Goal: Task Accomplishment & Management: Complete application form

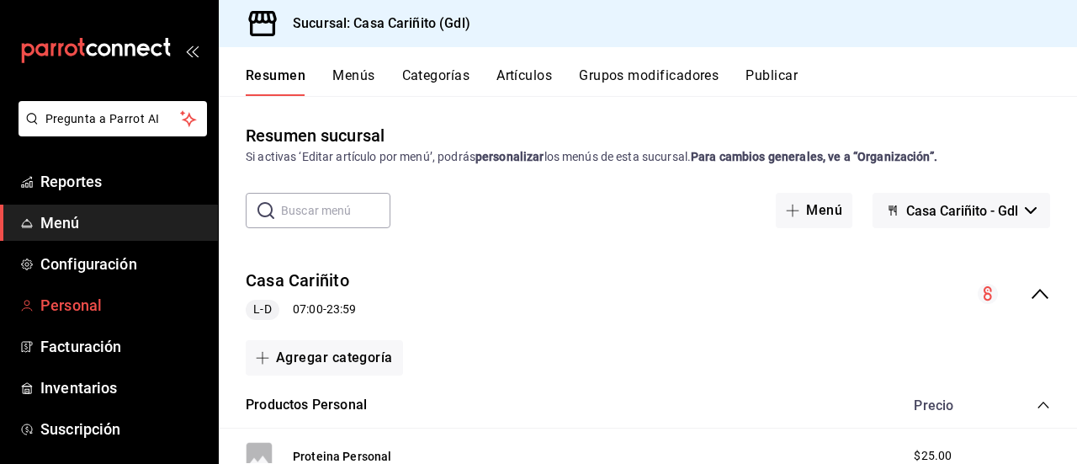
click at [111, 301] on span "Personal" at bounding box center [122, 305] width 164 height 23
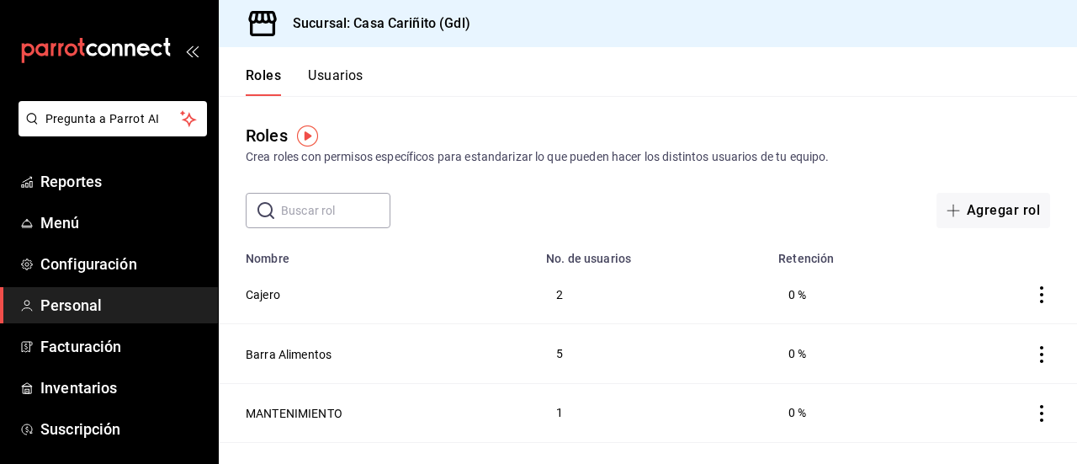
click at [336, 80] on button "Usuarios" at bounding box center [336, 81] width 56 height 29
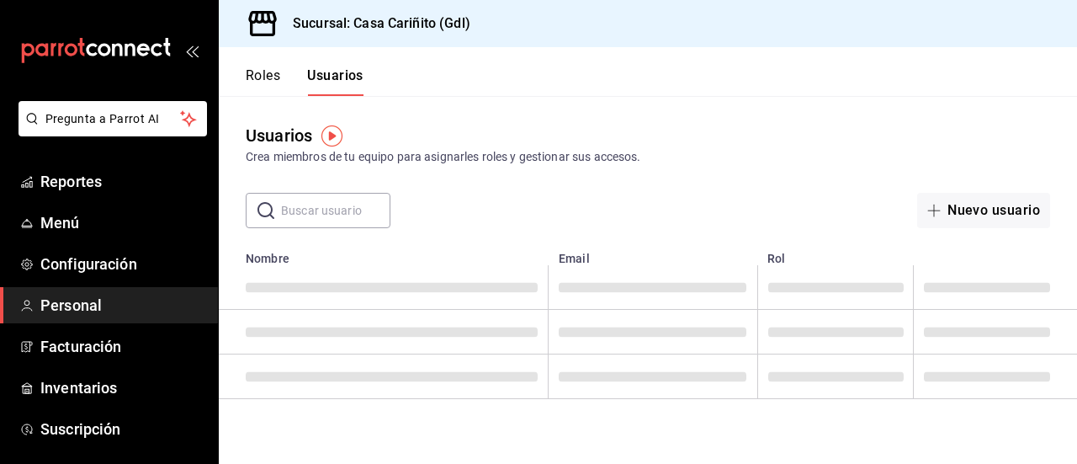
click at [990, 242] on th "employeesTable" at bounding box center [995, 254] width 163 height 24
click at [993, 211] on button "Nuevo usuario" at bounding box center [983, 210] width 133 height 35
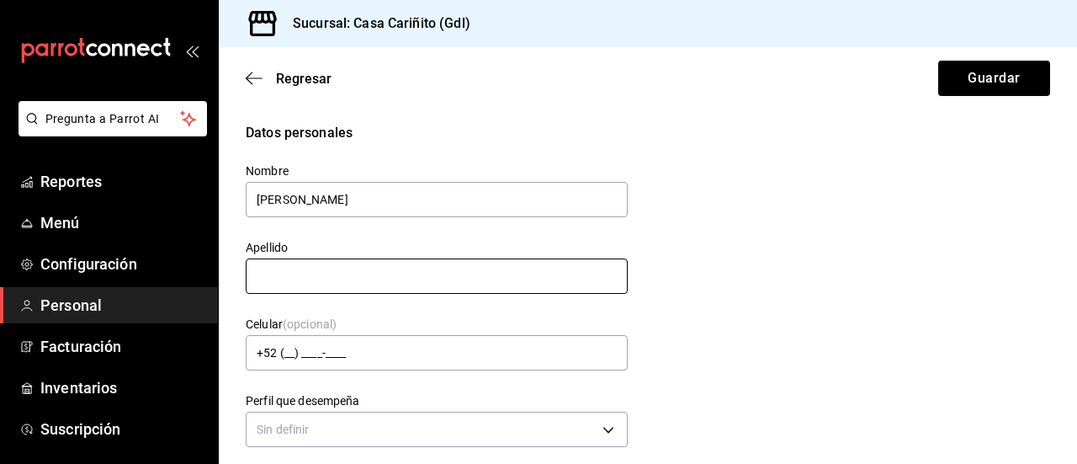
type input "[PERSON_NAME]"
click at [422, 260] on input "text" at bounding box center [437, 275] width 382 height 35
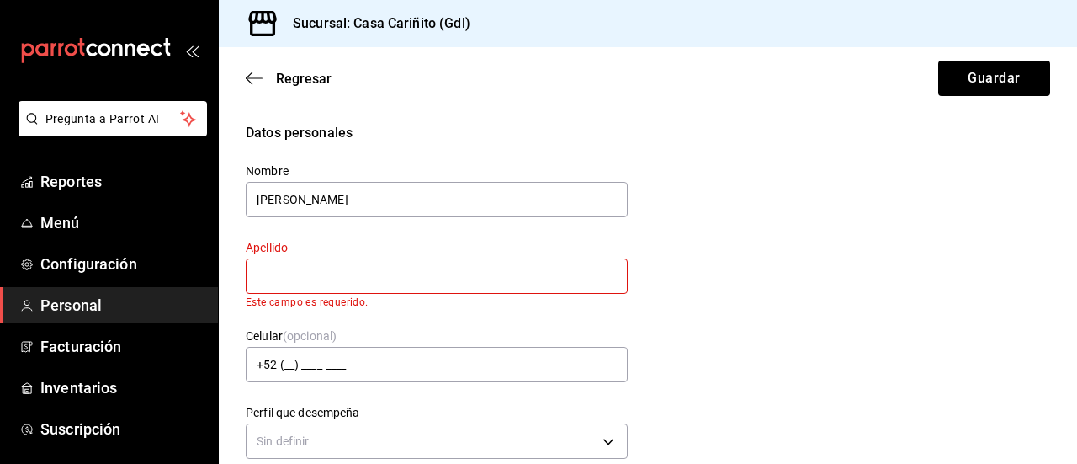
click at [729, 328] on div "Datos personales Nombre [PERSON_NAME] Este campo es requerido. Celular (opciona…" at bounding box center [648, 293] width 805 height 341
click at [414, 276] on input "text" at bounding box center [437, 275] width 382 height 35
type input "c"
click at [761, 219] on div "Datos personales Nombre [PERSON_NAME] c Este campo es requerido. Celular (opcio…" at bounding box center [648, 293] width 805 height 341
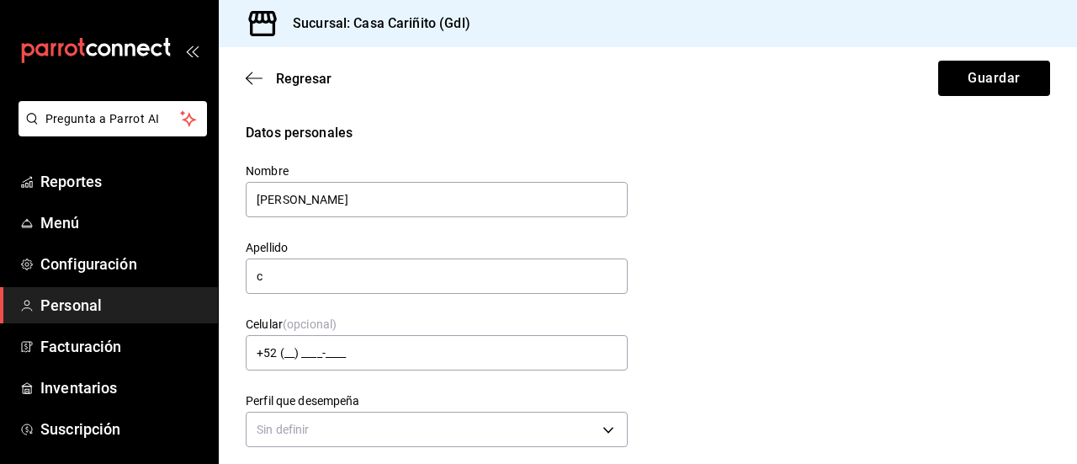
click at [724, 243] on div "Datos personales Nombre [PERSON_NAME] c Celular (opcional) +52 (__) ____-____ P…" at bounding box center [648, 287] width 805 height 329
click at [325, 276] on input "c" at bounding box center [437, 275] width 382 height 35
type input "[PERSON_NAME]"
click at [721, 231] on div "Datos personales Nombre [PERSON_NAME] Apellido [PERSON_NAME] Celular (opcional)…" at bounding box center [648, 287] width 805 height 329
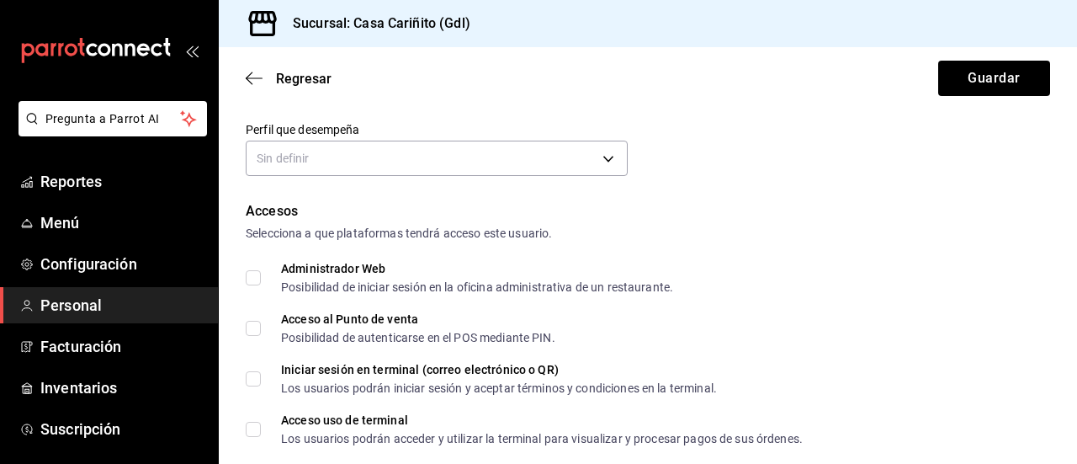
scroll to position [269, 0]
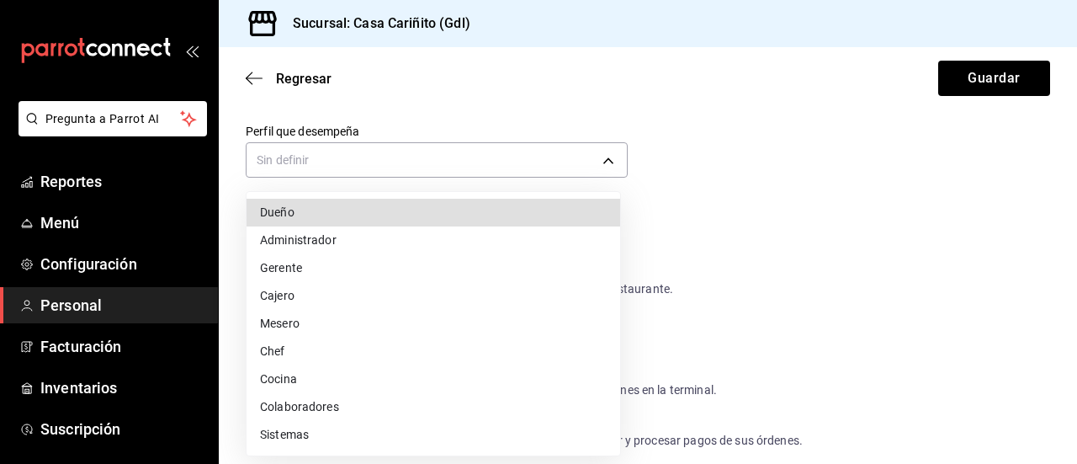
click at [449, 158] on body "Pregunta a Parrot AI Reportes Menú Configuración Personal Facturación Inventari…" at bounding box center [538, 232] width 1077 height 464
click at [449, 158] on div at bounding box center [538, 232] width 1077 height 464
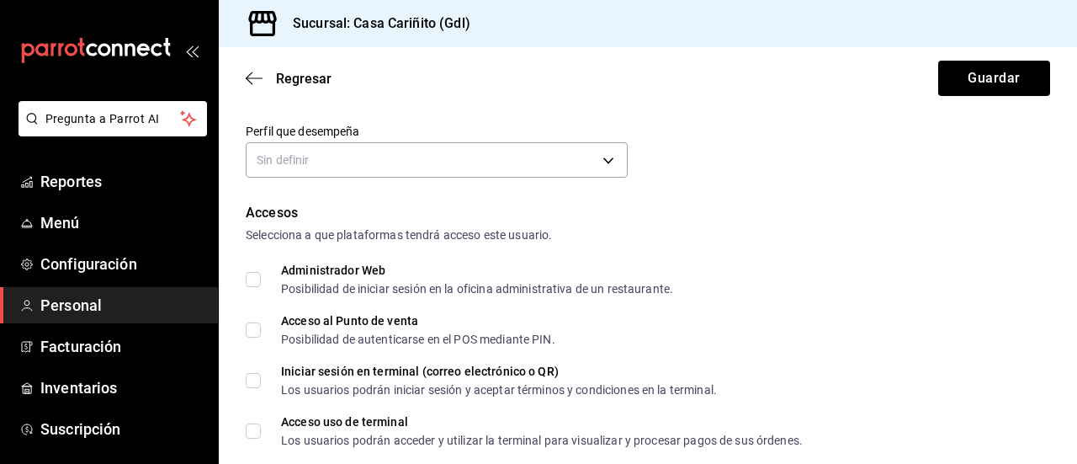
click at [449, 158] on body "Pregunta a Parrot AI Reportes Menú Configuración Personal Facturación Inventari…" at bounding box center [538, 232] width 1077 height 464
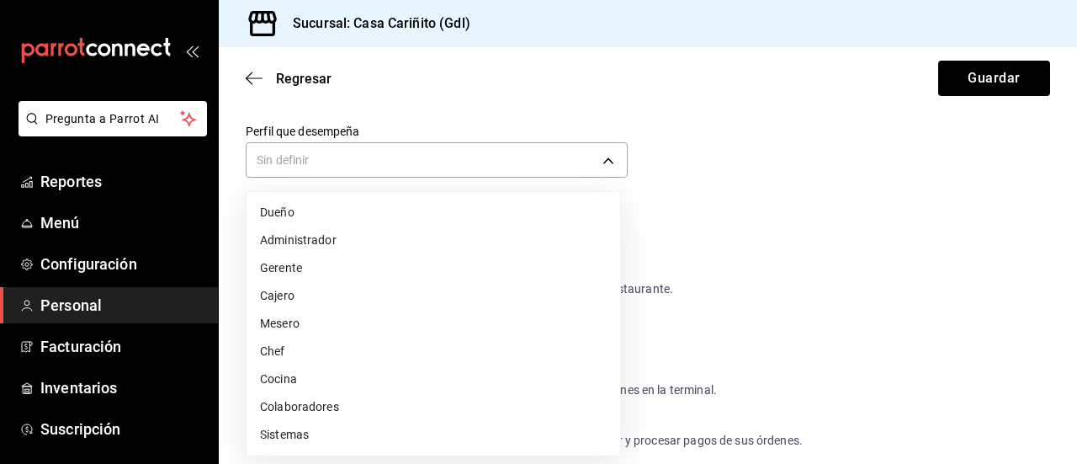
click at [425, 280] on ul "Dueño Administrador Gerente Cajero Mesero Chef Cocina Colaboradores Sistemas" at bounding box center [434, 323] width 374 height 263
click at [427, 294] on li "Cajero" at bounding box center [434, 296] width 374 height 28
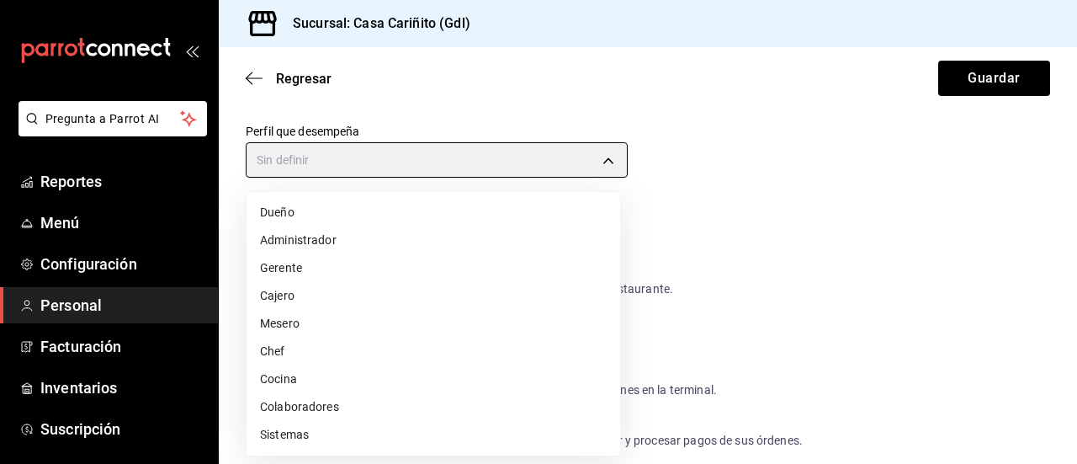
type input "CASHIER"
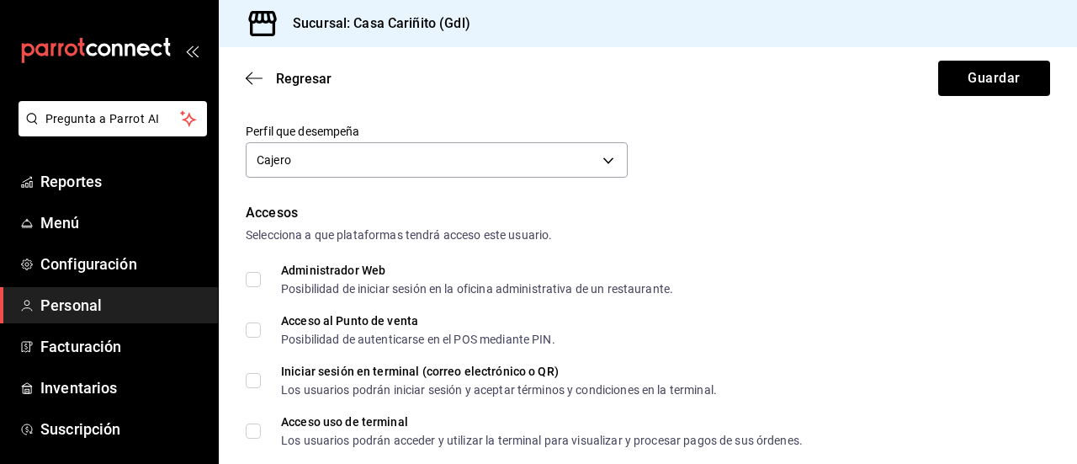
click at [914, 191] on form "Datos personales Nombre [PERSON_NAME] Apellido [PERSON_NAME] Celular (opcional)…" at bounding box center [648, 451] width 805 height 1195
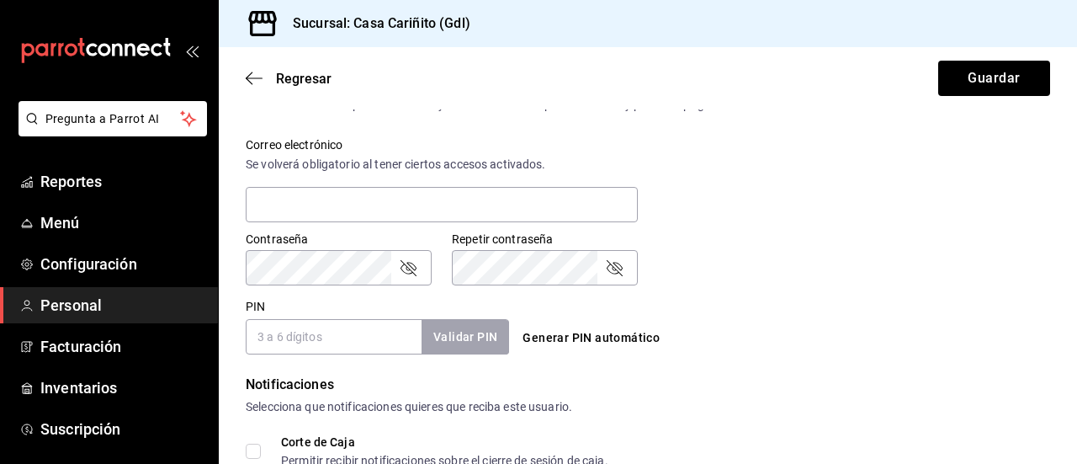
scroll to position [654, 0]
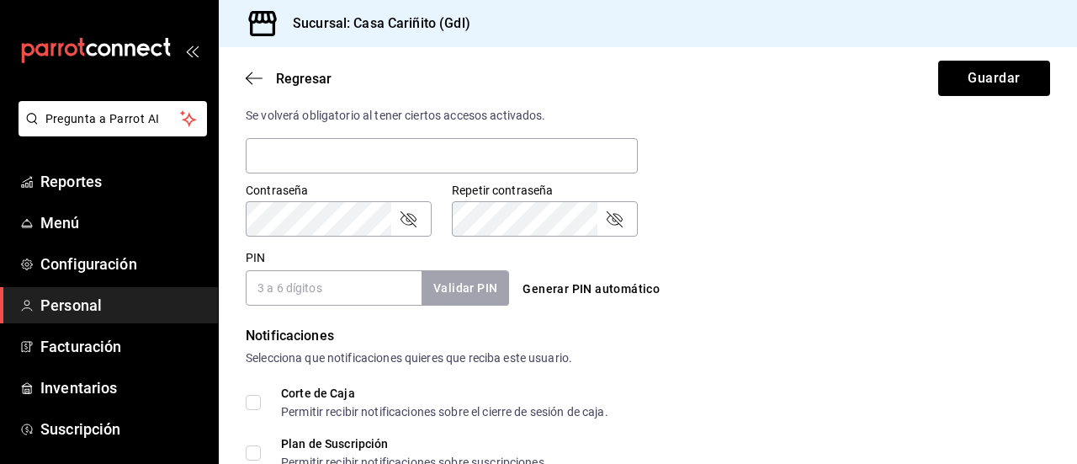
click at [367, 293] on input "PIN" at bounding box center [334, 287] width 176 height 35
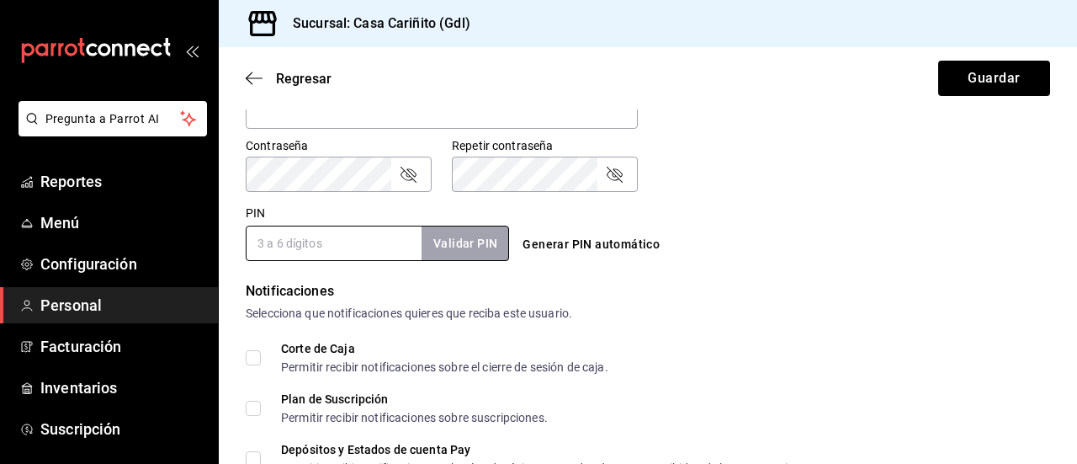
scroll to position [880, 0]
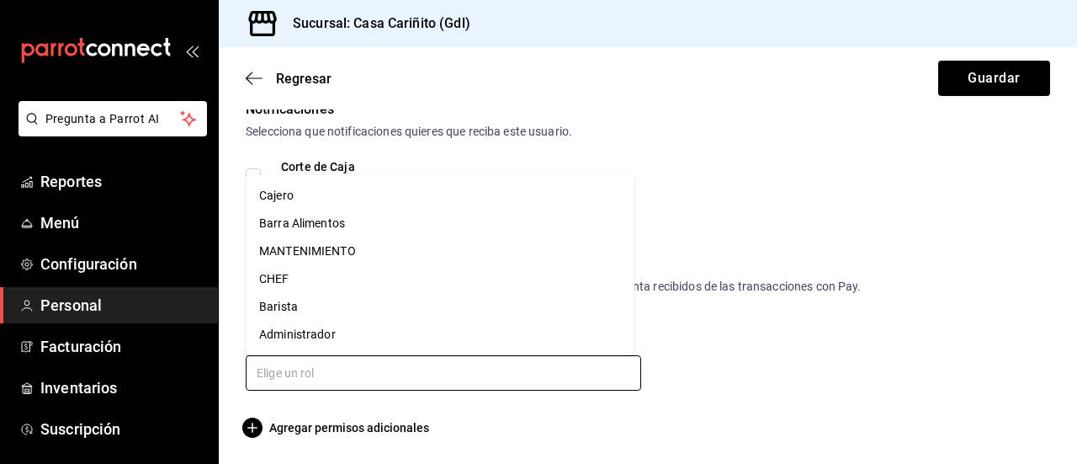
click at [524, 375] on input "text" at bounding box center [444, 372] width 396 height 35
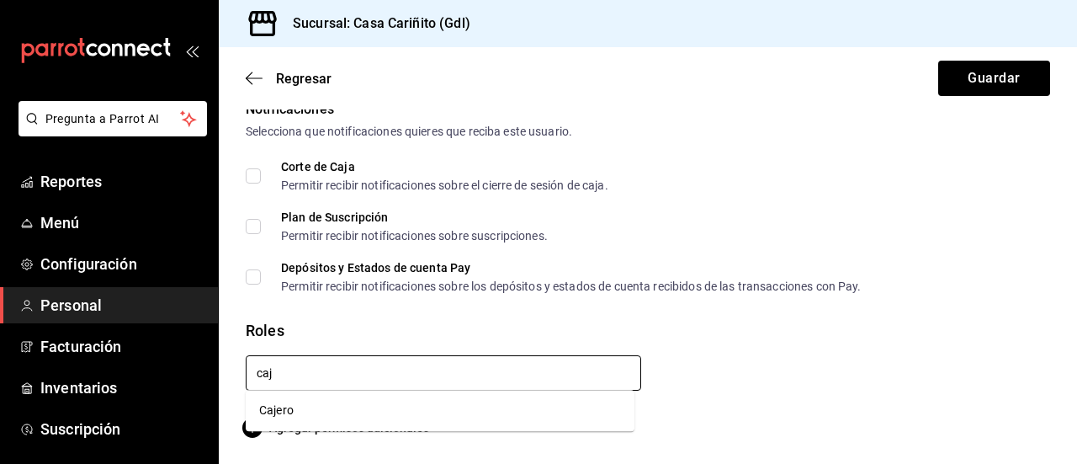
type input "caje"
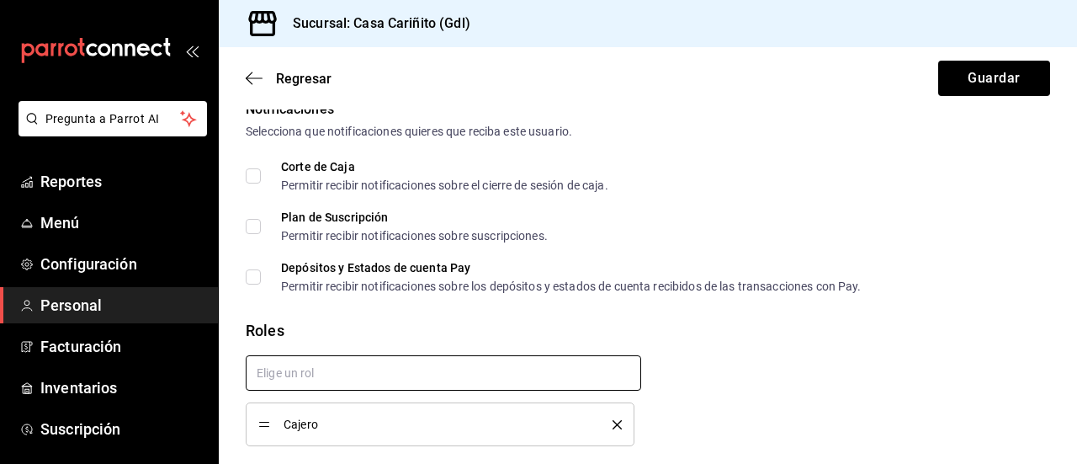
checkbox input "true"
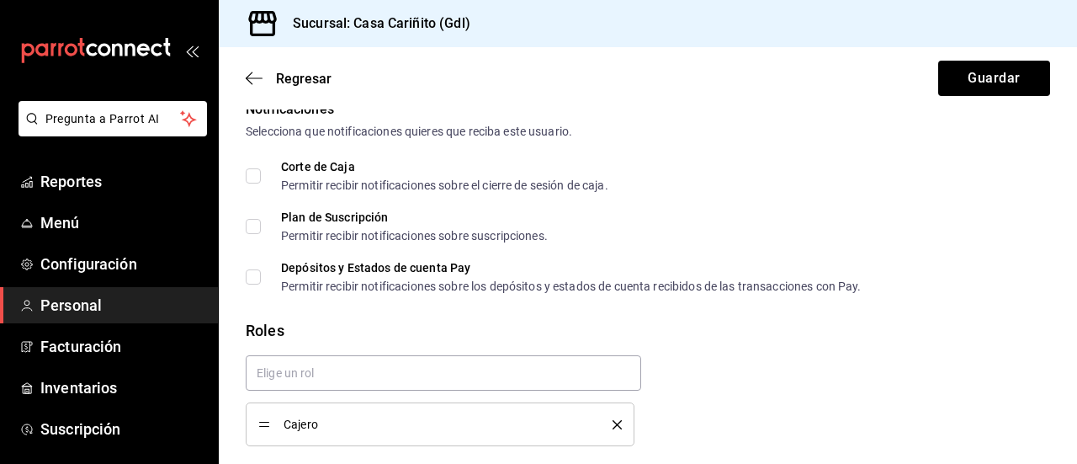
click at [838, 380] on div "Cajero" at bounding box center [641, 394] width 818 height 104
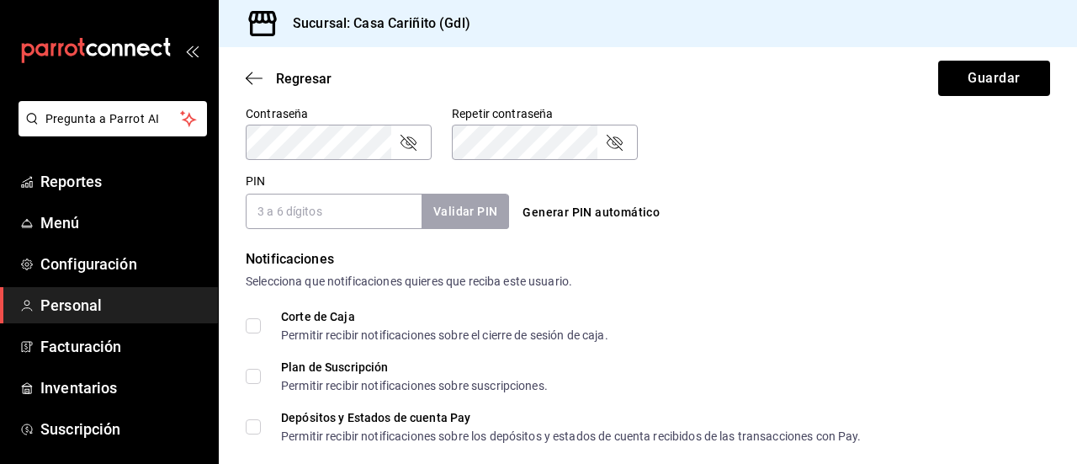
scroll to position [723, 0]
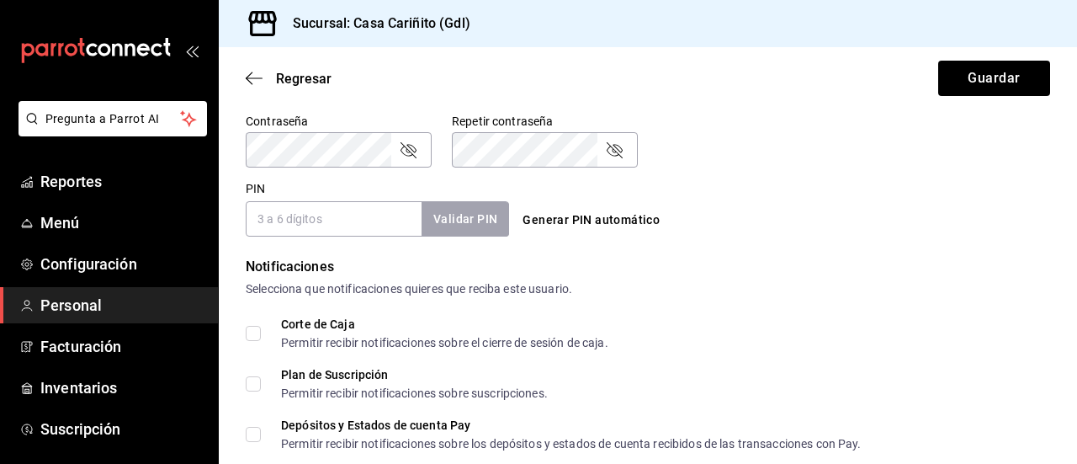
click at [337, 216] on input "PIN" at bounding box center [334, 218] width 176 height 35
type input "9999"
click at [468, 209] on button "Validar PIN" at bounding box center [464, 219] width 89 height 36
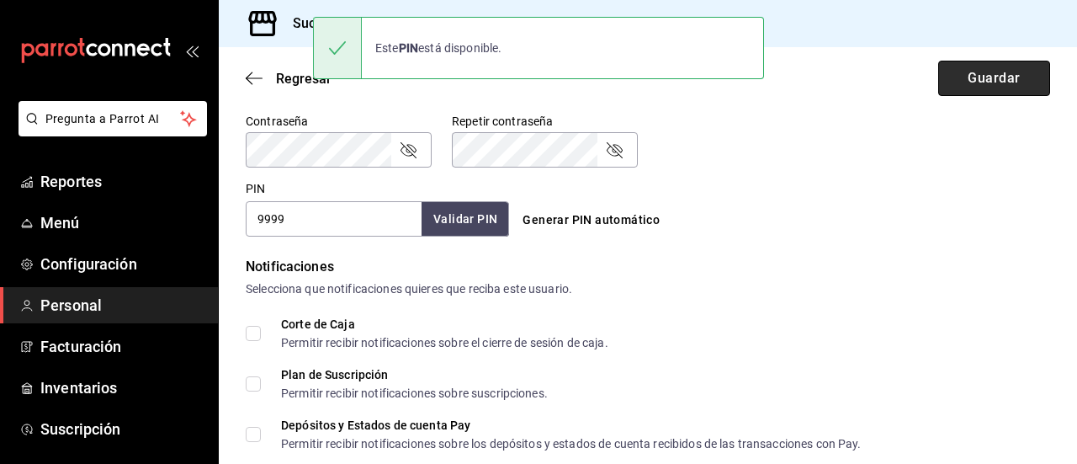
click at [986, 77] on button "Guardar" at bounding box center [994, 78] width 112 height 35
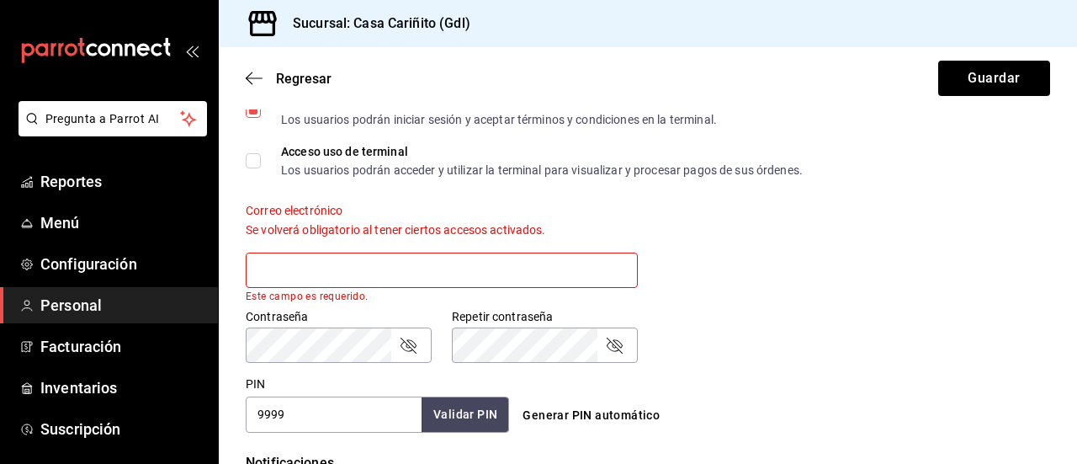
scroll to position [538, 0]
click at [363, 281] on input "text" at bounding box center [442, 271] width 392 height 35
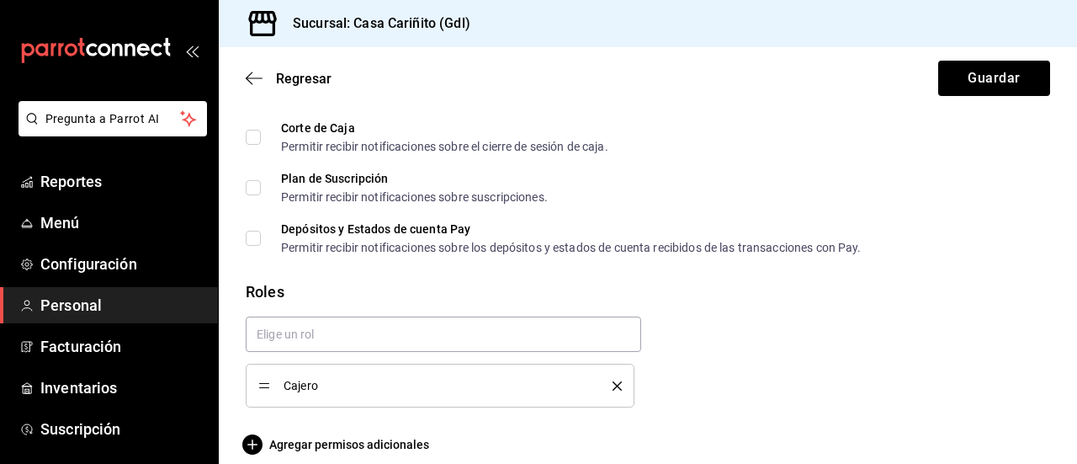
scroll to position [936, 0]
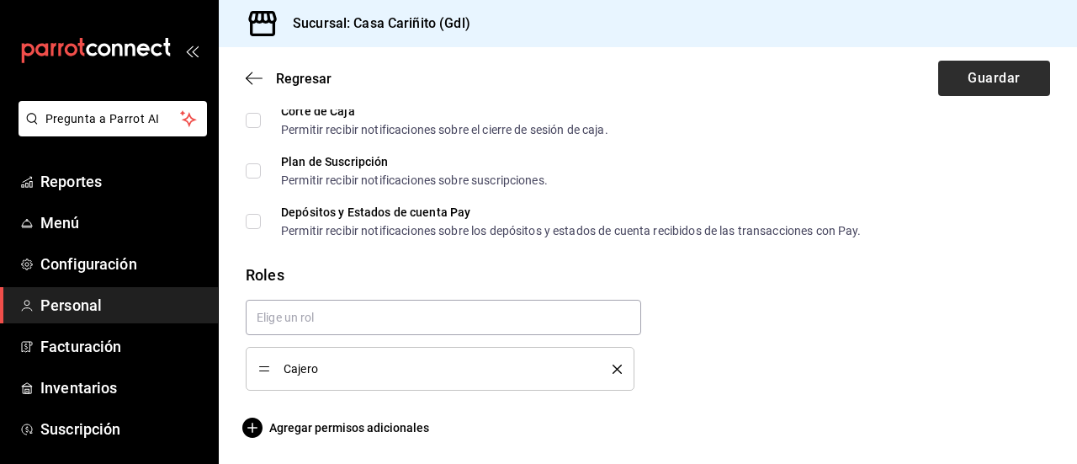
type input "none@gmail.jux"
click at [996, 74] on button "Guardar" at bounding box center [994, 78] width 112 height 35
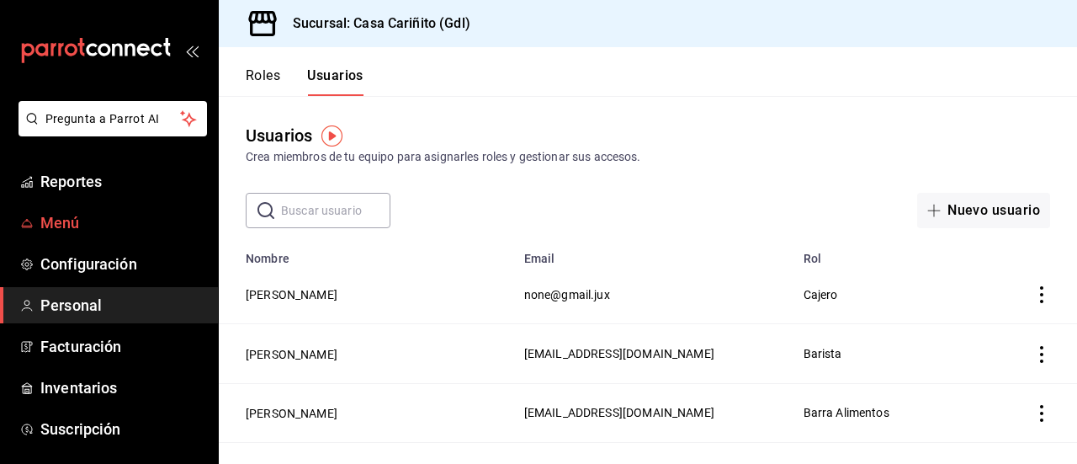
click at [191, 228] on span "Menú" at bounding box center [122, 222] width 164 height 23
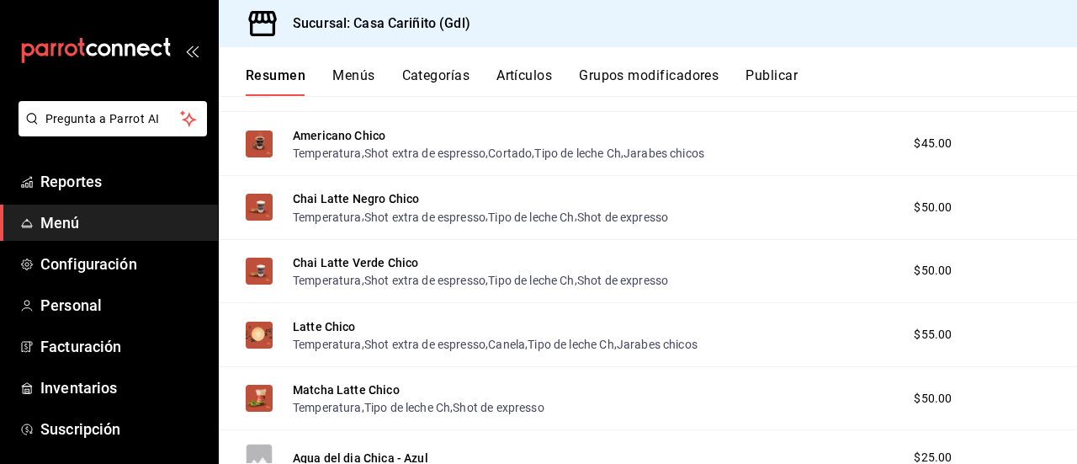
scroll to position [380, 0]
